Goal: Communication & Community: Answer question/provide support

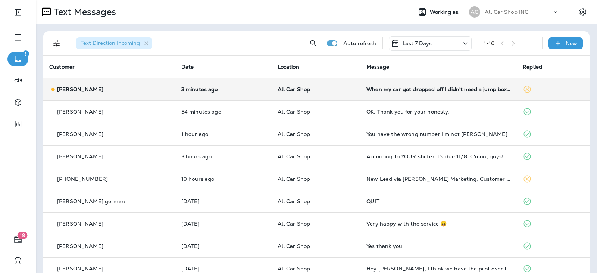
click at [387, 94] on td "When my car got dropped off I didn't need a jump box to start the car going on …" at bounding box center [439, 89] width 156 height 22
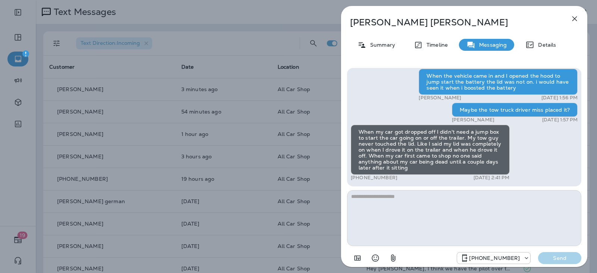
click at [388, 196] on textarea at bounding box center [464, 218] width 234 height 56
click at [404, 197] on textarea at bounding box center [464, 218] width 234 height 56
click at [383, 193] on textarea at bounding box center [464, 218] width 234 height 56
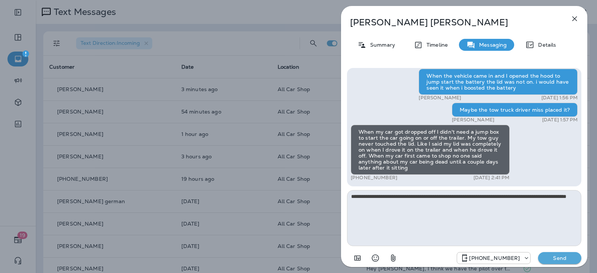
click at [544, 197] on textarea "**********" at bounding box center [464, 218] width 234 height 56
click at [386, 200] on textarea "**********" at bounding box center [464, 218] width 234 height 56
click at [427, 196] on textarea "**********" at bounding box center [464, 218] width 234 height 56
drag, startPoint x: 463, startPoint y: 205, endPoint x: 370, endPoint y: 204, distance: 93.7
click at [370, 204] on textarea "**********" at bounding box center [464, 218] width 234 height 56
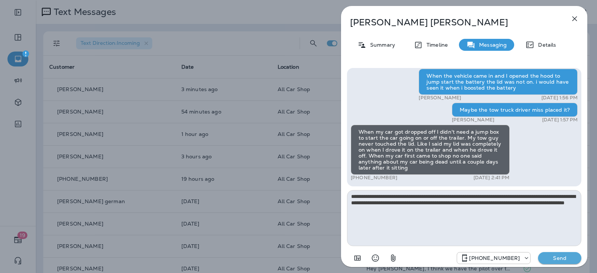
click at [473, 213] on textarea "**********" at bounding box center [464, 218] width 234 height 56
type textarea "**********"
click at [557, 261] on p "Send" at bounding box center [559, 258] width 31 height 7
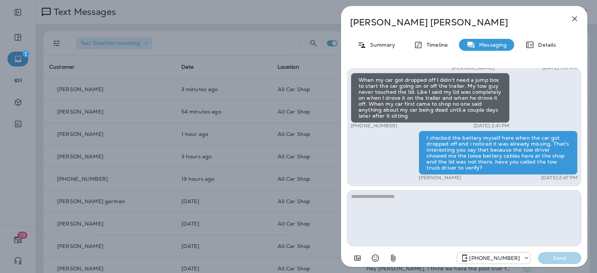
click at [574, 18] on icon "button" at bounding box center [575, 18] width 5 height 5
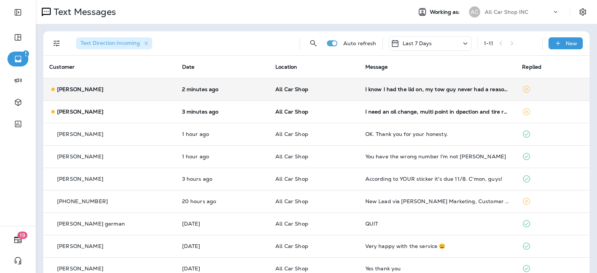
click at [434, 94] on td "I know I had the lid on, my tow guy never had a reason to check my battery beca…" at bounding box center [438, 89] width 157 height 22
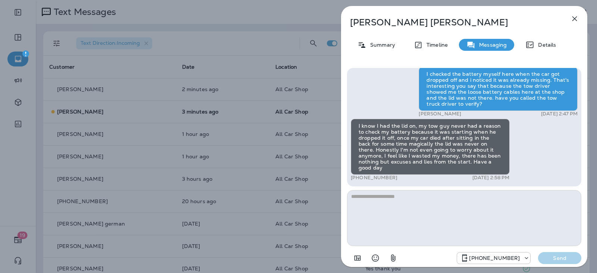
click at [579, 16] on icon "button" at bounding box center [574, 18] width 9 height 9
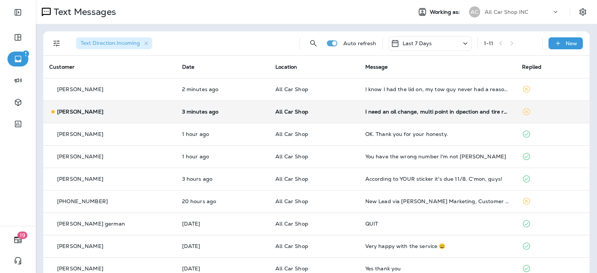
click at [401, 117] on td "I need an oil change, multi point in dpection and tire rotation on my 2013 f150…" at bounding box center [438, 111] width 157 height 22
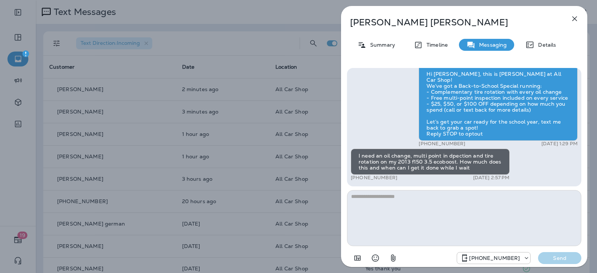
click at [577, 21] on icon "button" at bounding box center [575, 18] width 5 height 5
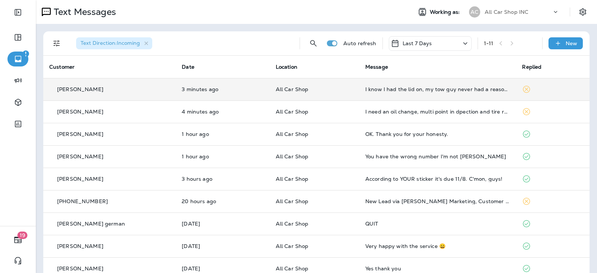
click at [336, 97] on td "All Car Shop" at bounding box center [315, 89] width 90 height 22
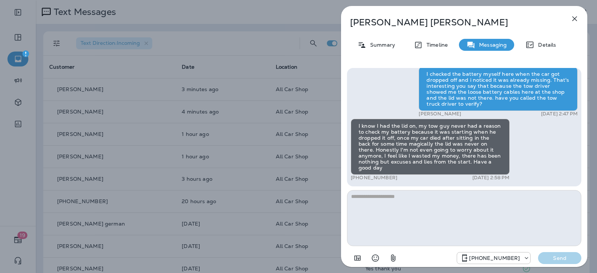
click at [415, 197] on textarea at bounding box center [464, 218] width 234 height 56
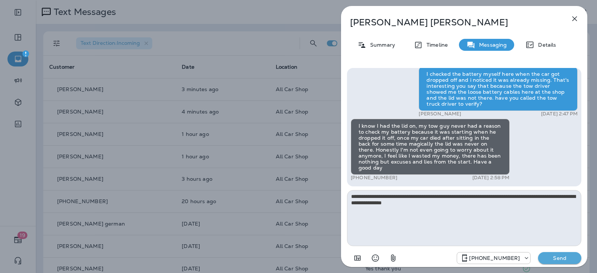
type textarea "**********"
click at [557, 255] on p "Send" at bounding box center [559, 258] width 31 height 7
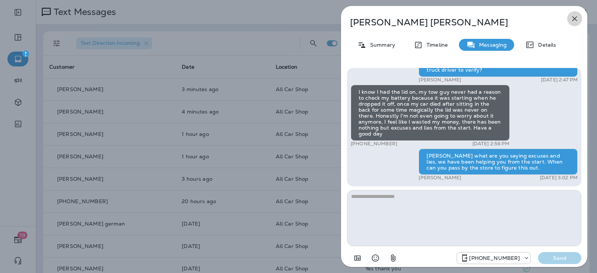
click at [573, 18] on icon "button" at bounding box center [574, 18] width 9 height 9
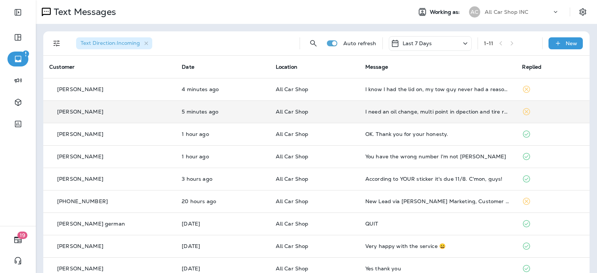
click at [319, 112] on p "All Car Shop" at bounding box center [315, 112] width 78 height 6
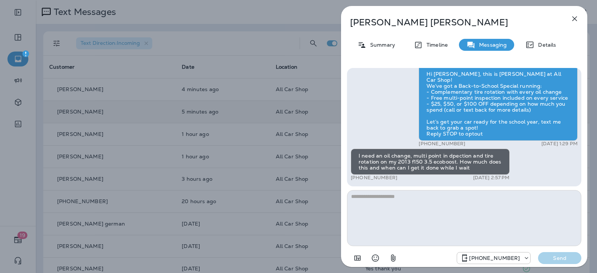
click at [570, 21] on icon "button" at bounding box center [574, 18] width 9 height 9
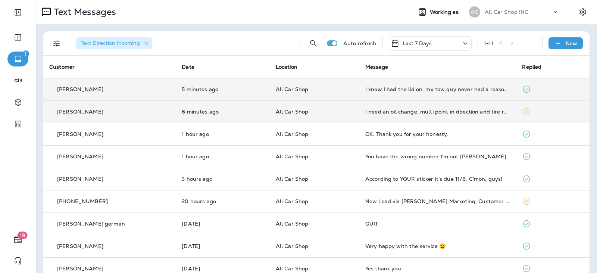
click at [323, 86] on p "All Car Shop" at bounding box center [315, 89] width 78 height 6
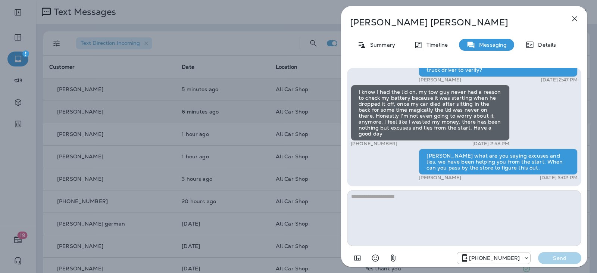
click at [410, 205] on textarea at bounding box center [464, 218] width 234 height 56
click at [406, 200] on textarea at bounding box center [464, 218] width 234 height 56
click at [381, 196] on textarea at bounding box center [464, 218] width 234 height 56
click at [574, 17] on icon "button" at bounding box center [574, 18] width 9 height 9
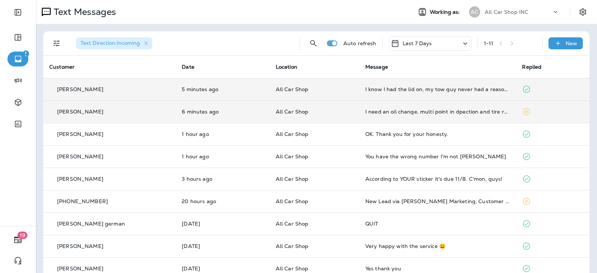
click at [370, 91] on div "I know I had the lid on, my tow guy never had a reason to check my battery beca…" at bounding box center [438, 89] width 145 height 6
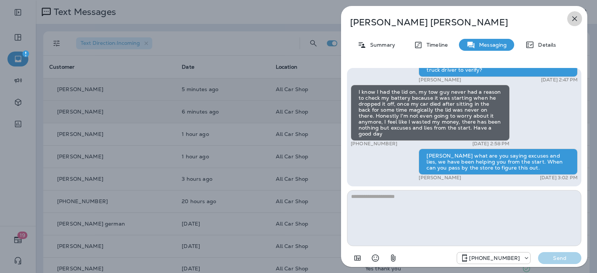
click at [572, 18] on icon "button" at bounding box center [574, 18] width 9 height 9
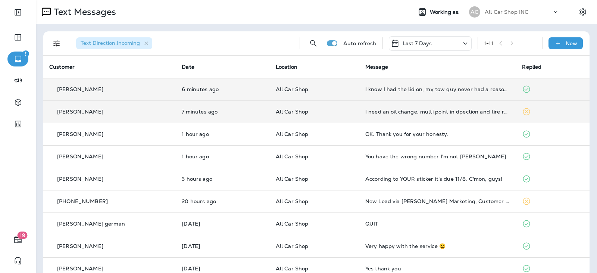
click at [341, 117] on td "All Car Shop" at bounding box center [315, 111] width 90 height 22
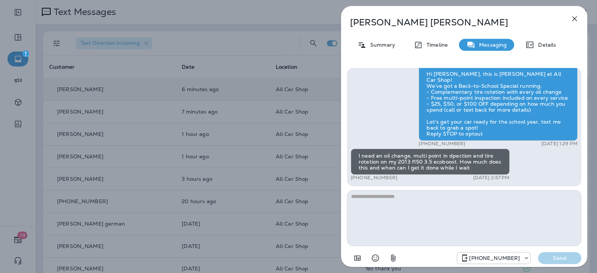
click at [401, 198] on textarea at bounding box center [464, 218] width 234 height 56
click at [397, 198] on textarea at bounding box center [464, 218] width 234 height 56
click at [575, 18] on icon "button" at bounding box center [575, 18] width 5 height 5
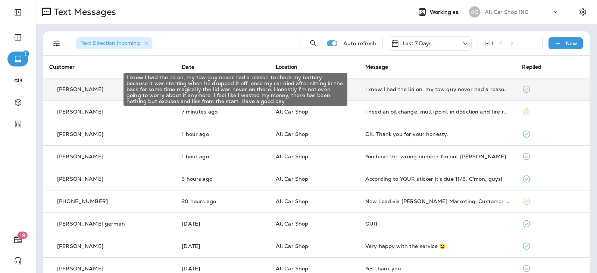
click at [391, 90] on div "I know I had the lid on, my tow guy never had a reason to check my battery beca…" at bounding box center [438, 89] width 145 height 6
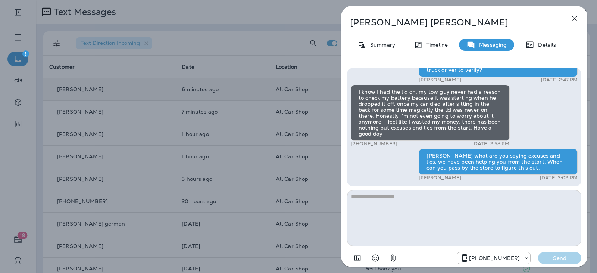
click at [574, 15] on icon "button" at bounding box center [574, 18] width 9 height 9
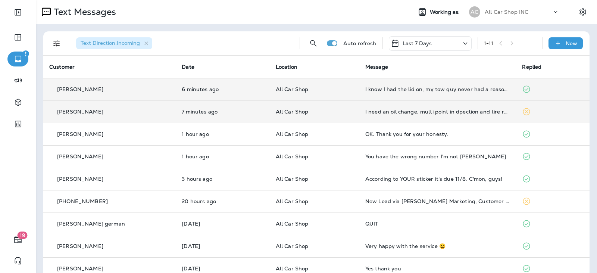
click at [360, 107] on td "I need an oil change, multi point in dpection and tire rotation on my 2013 f150…" at bounding box center [438, 111] width 157 height 22
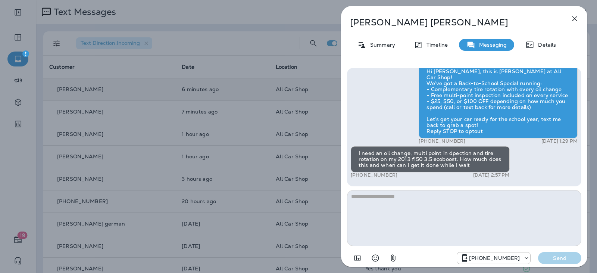
click at [575, 17] on icon "button" at bounding box center [574, 18] width 9 height 9
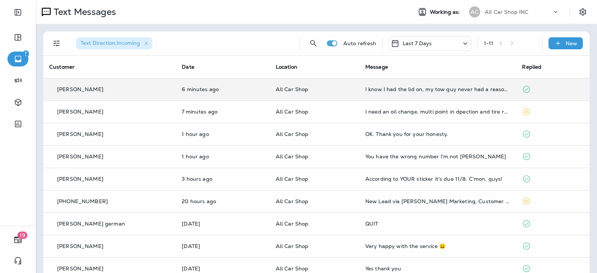
drag, startPoint x: 310, startPoint y: 87, endPoint x: 314, endPoint y: 91, distance: 5.3
click at [311, 88] on div at bounding box center [298, 136] width 597 height 273
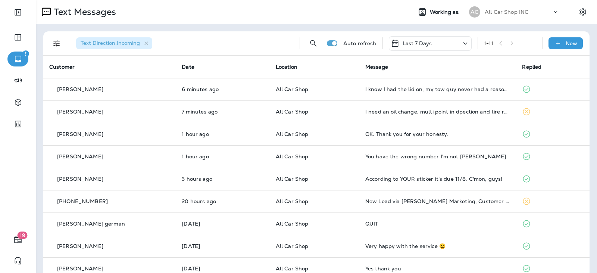
click at [366, 89] on div "I know I had the lid on, my tow guy never had a reason to check my battery beca…" at bounding box center [438, 89] width 145 height 6
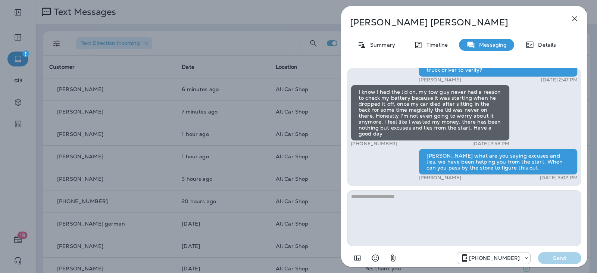
click at [578, 18] on icon "button" at bounding box center [574, 18] width 9 height 9
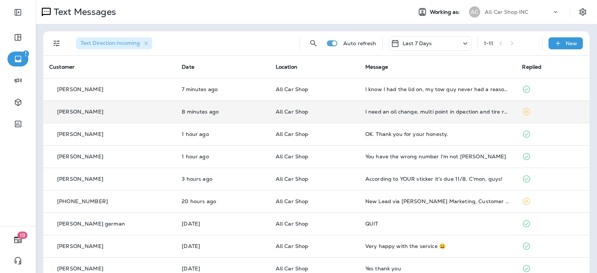
click at [334, 113] on p "All Car Shop" at bounding box center [315, 112] width 78 height 6
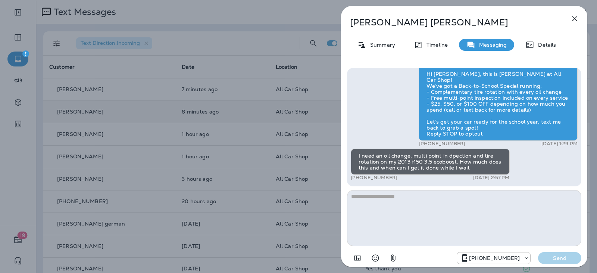
click at [407, 203] on textarea at bounding box center [464, 218] width 234 height 56
click at [392, 196] on textarea at bounding box center [464, 218] width 234 height 56
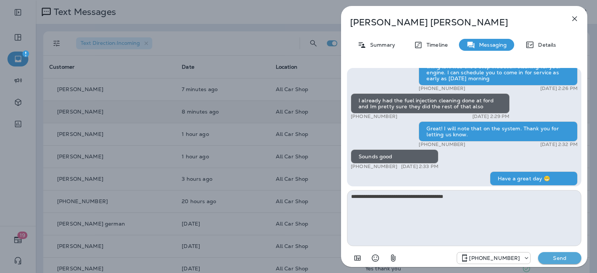
scroll to position [-261, 0]
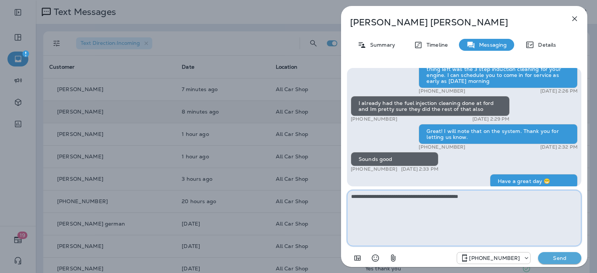
click at [364, 198] on textarea "**********" at bounding box center [464, 218] width 234 height 56
click at [489, 197] on textarea "**********" at bounding box center [464, 218] width 234 height 56
type textarea "**********"
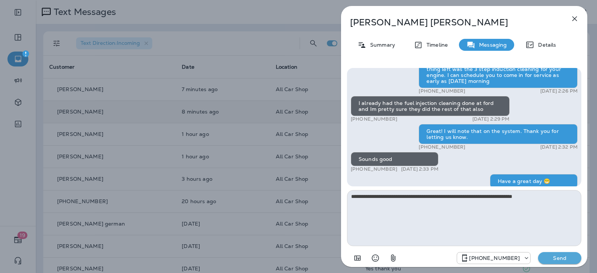
click at [557, 257] on p "Send" at bounding box center [559, 258] width 31 height 7
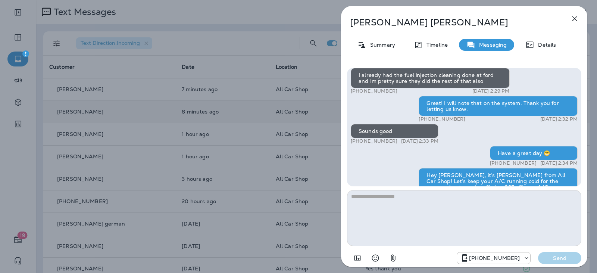
click at [576, 21] on icon "button" at bounding box center [574, 18] width 9 height 9
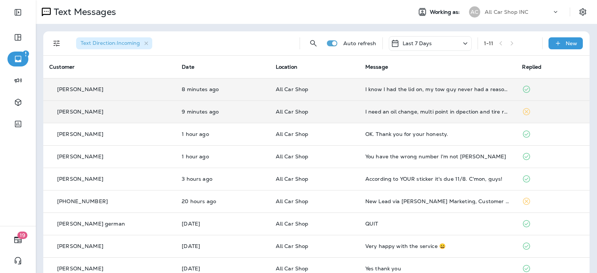
click at [329, 86] on td "All Car Shop" at bounding box center [315, 89] width 90 height 22
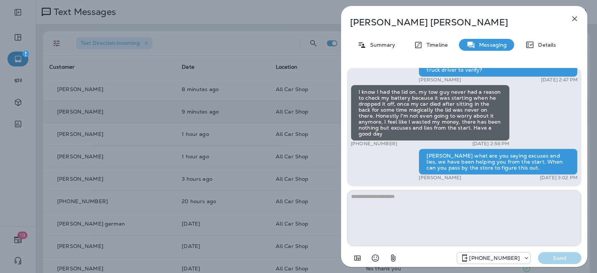
click at [579, 22] on icon "button" at bounding box center [574, 18] width 9 height 9
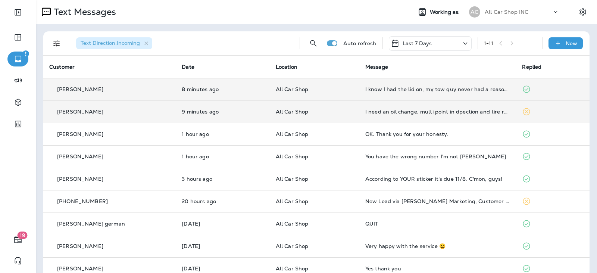
click at [327, 97] on td "All Car Shop" at bounding box center [315, 89] width 90 height 22
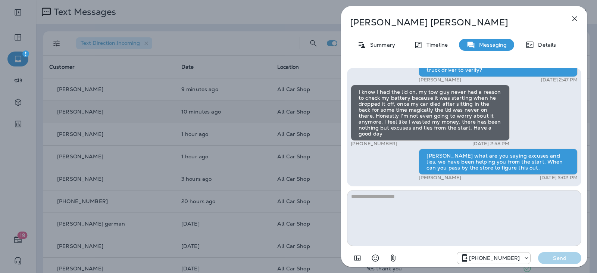
click at [377, 201] on textarea at bounding box center [464, 218] width 234 height 56
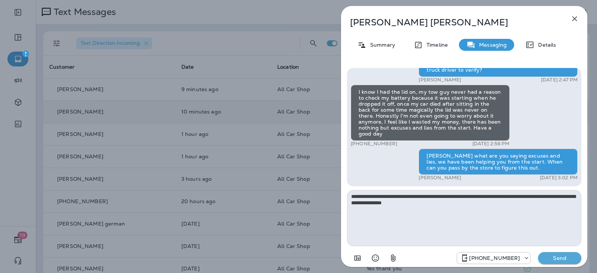
click at [436, 204] on textarea "**********" at bounding box center [464, 218] width 234 height 56
type textarea "**********"
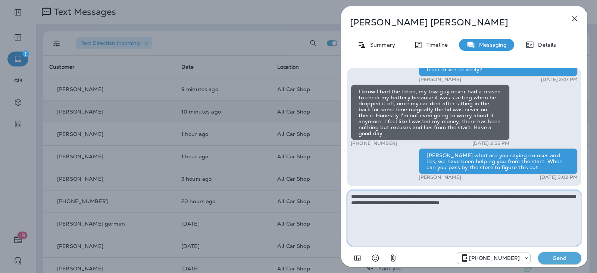
drag, startPoint x: 505, startPoint y: 209, endPoint x: 331, endPoint y: 185, distance: 175.6
click at [331, 185] on div "Arthur Stokes Summary Timeline Messaging Details Hi Arthur, this is Jose from A…" at bounding box center [298, 136] width 597 height 273
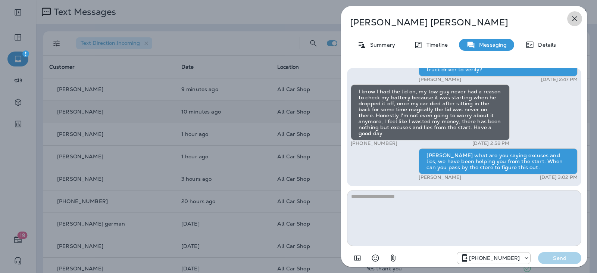
click at [575, 22] on icon "button" at bounding box center [574, 18] width 9 height 9
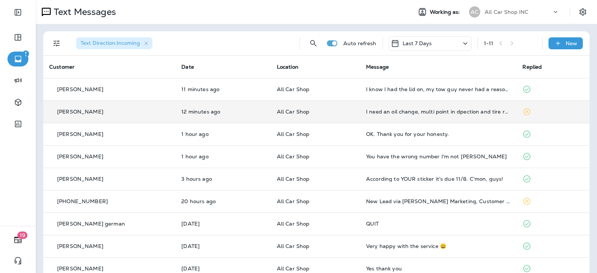
click at [320, 110] on p "All Car Shop" at bounding box center [315, 112] width 77 height 6
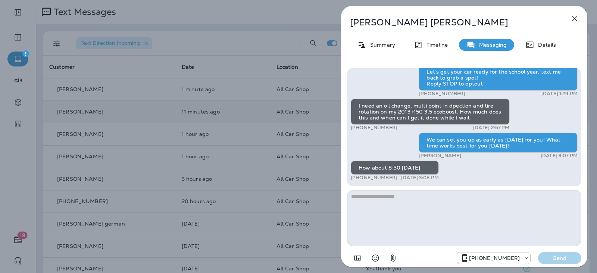
click at [392, 199] on textarea at bounding box center [464, 218] width 234 height 56
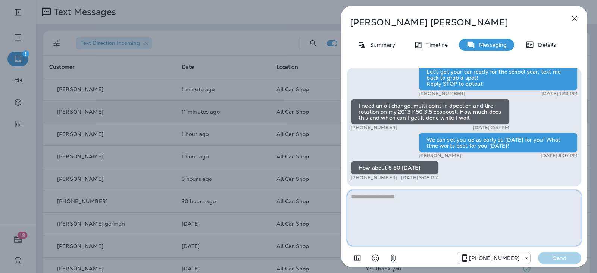
click at [385, 210] on textarea at bounding box center [464, 218] width 234 height 56
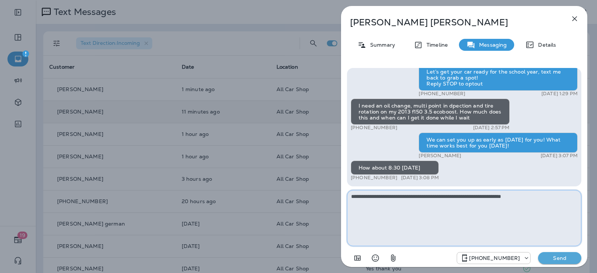
type textarea "**********"
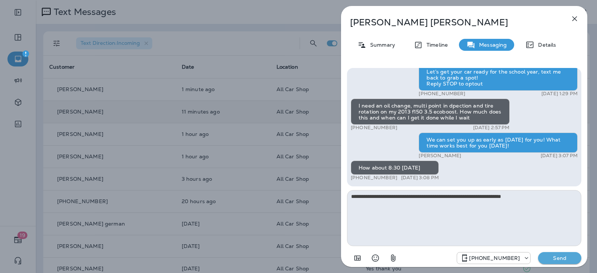
click at [554, 256] on p "Send" at bounding box center [559, 258] width 31 height 7
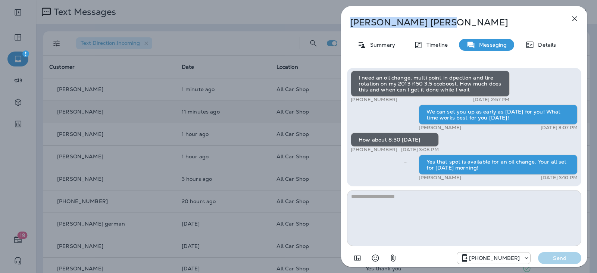
drag, startPoint x: 413, startPoint y: 22, endPoint x: 351, endPoint y: 22, distance: 62.3
click at [351, 22] on p "Craig Adams" at bounding box center [452, 22] width 204 height 10
copy p "Craig Adams"
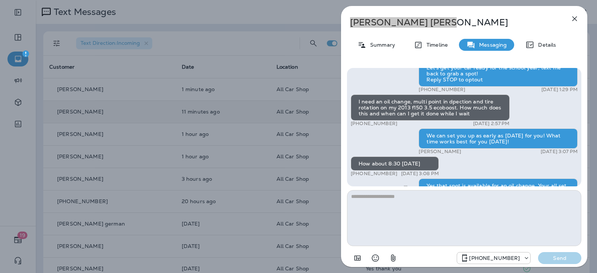
scroll to position [-37, 0]
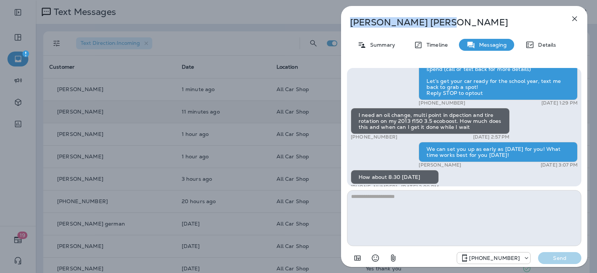
click at [575, 21] on icon "button" at bounding box center [574, 18] width 9 height 9
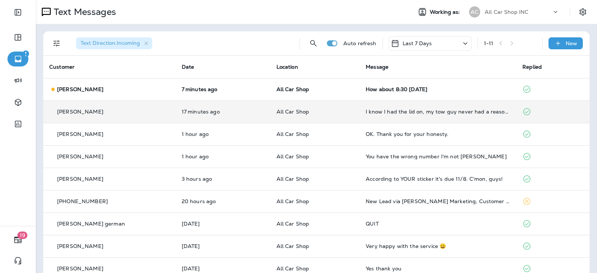
click at [336, 117] on td "All Car Shop" at bounding box center [316, 111] width 90 height 22
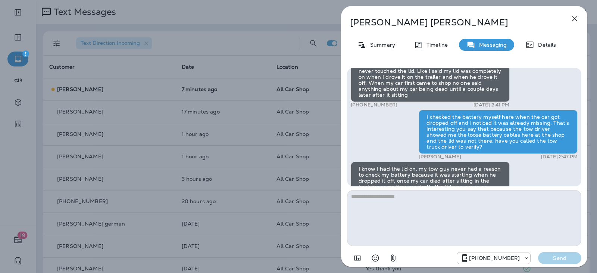
scroll to position [0, 0]
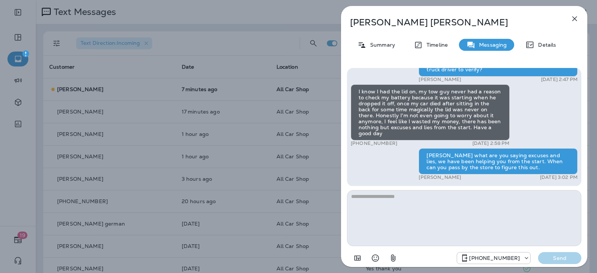
click at [575, 16] on icon "button" at bounding box center [574, 18] width 9 height 9
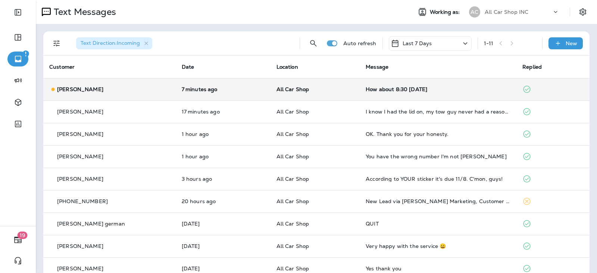
click at [325, 94] on td "All Car Shop" at bounding box center [316, 89] width 90 height 22
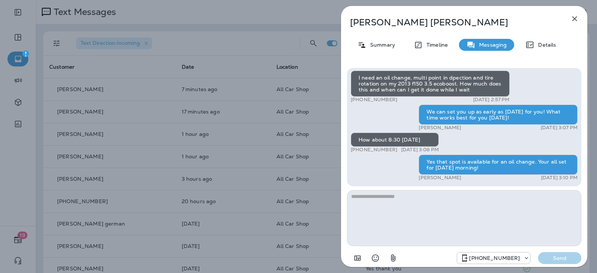
click at [585, 13] on div "Craig Adams Summary Timeline Messaging Details Hello Craig, Hope all is well! T…" at bounding box center [464, 138] width 246 height 265
click at [578, 18] on icon "button" at bounding box center [574, 18] width 9 height 9
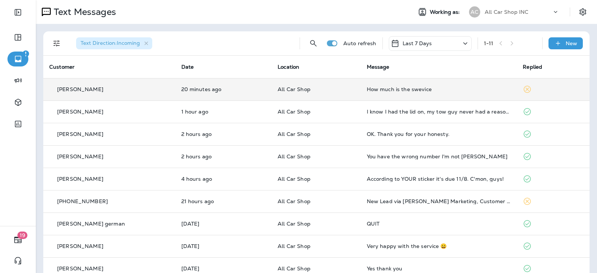
click at [391, 88] on div "How much is the swevice" at bounding box center [439, 89] width 144 height 6
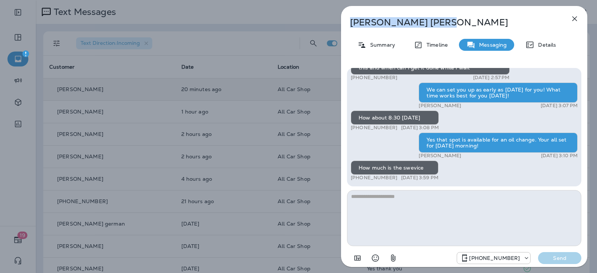
drag, startPoint x: 408, startPoint y: 19, endPoint x: 349, endPoint y: 22, distance: 59.1
click at [349, 22] on div "[PERSON_NAME]" at bounding box center [452, 22] width 222 height 10
copy p "[PERSON_NAME]"
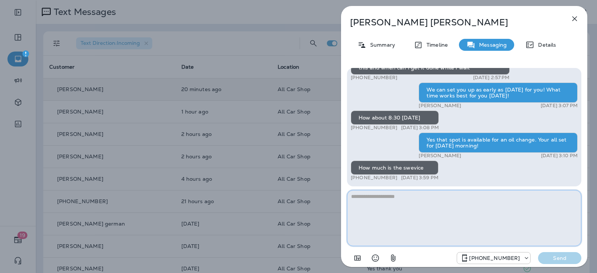
click at [406, 218] on textarea at bounding box center [464, 218] width 234 height 56
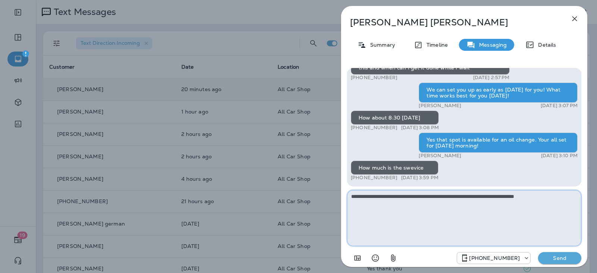
type textarea "**********"
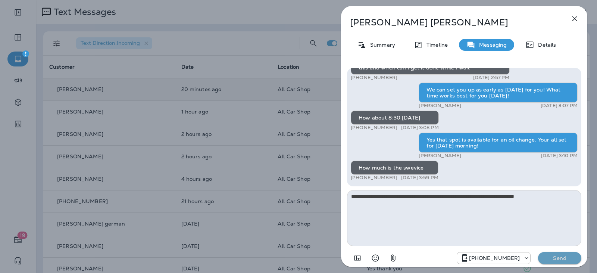
click at [567, 257] on p "Send" at bounding box center [559, 258] width 31 height 7
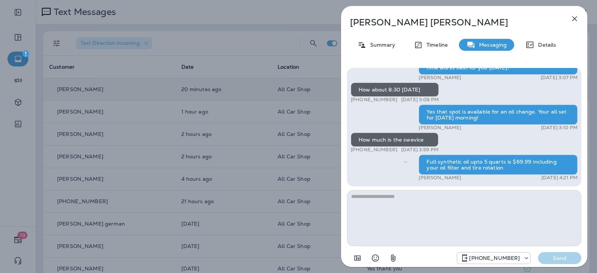
click at [576, 19] on icon "button" at bounding box center [574, 18] width 9 height 9
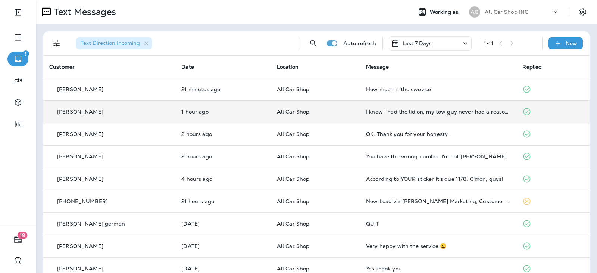
click at [331, 116] on td "All Car Shop" at bounding box center [315, 111] width 89 height 22
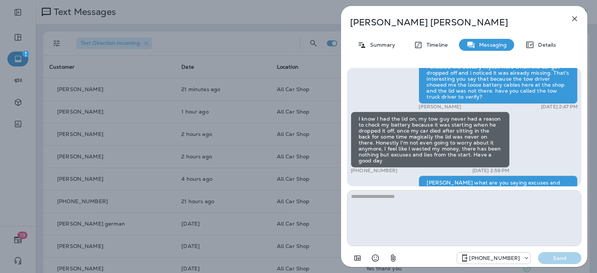
scroll to position [0, 0]
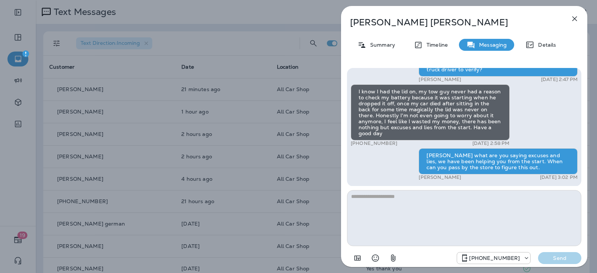
click at [574, 18] on icon "button" at bounding box center [575, 18] width 5 height 5
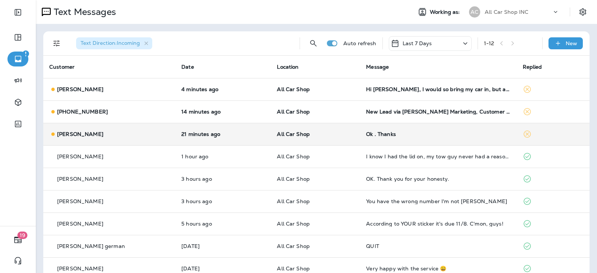
click at [412, 133] on div "Ok . Thanks" at bounding box center [438, 134] width 144 height 6
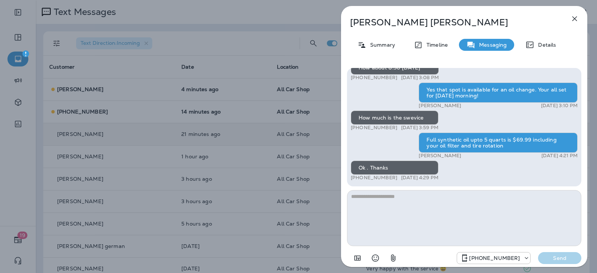
click at [383, 193] on textarea at bounding box center [464, 218] width 234 height 56
click at [383, 196] on textarea at bounding box center [464, 218] width 234 height 56
type textarea "*"
type textarea "**********"
click at [565, 261] on p "Send" at bounding box center [559, 258] width 31 height 7
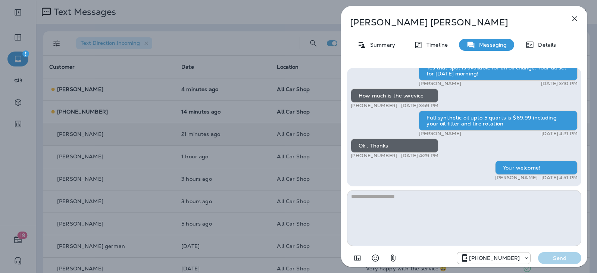
click at [572, 18] on icon "button" at bounding box center [574, 18] width 9 height 9
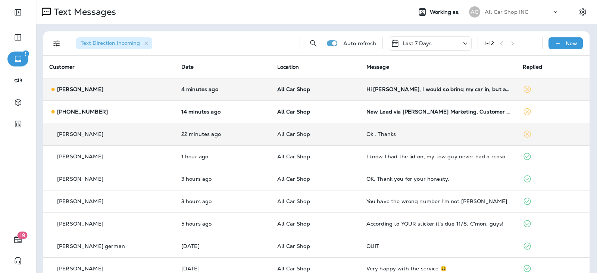
click at [325, 87] on p "All Car Shop" at bounding box center [315, 89] width 77 height 6
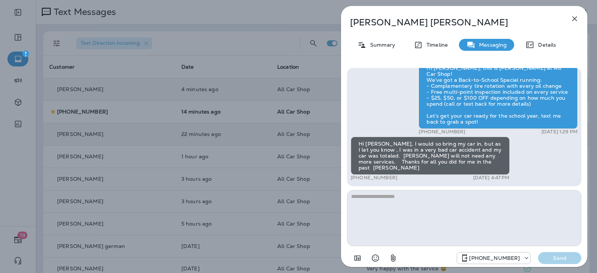
click at [403, 198] on textarea at bounding box center [464, 218] width 234 height 56
type textarea "**********"
click at [560, 259] on p "Send" at bounding box center [559, 258] width 31 height 7
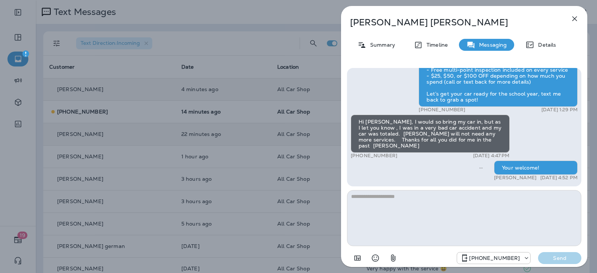
click at [578, 16] on icon "button" at bounding box center [574, 18] width 9 height 9
